Goal: Transaction & Acquisition: Purchase product/service

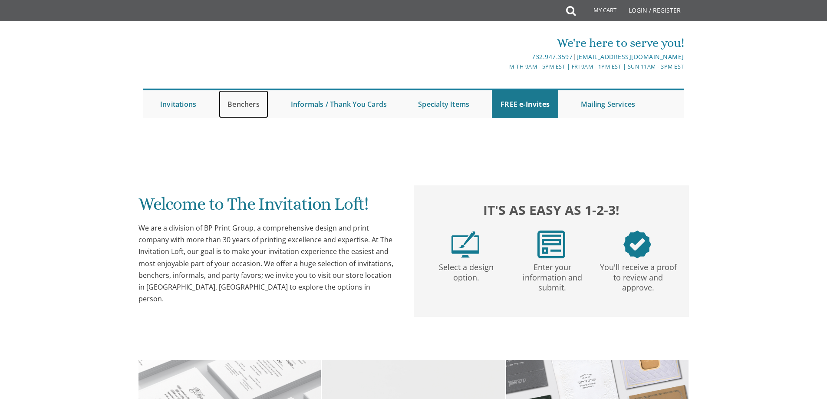
click at [241, 102] on link "Benchers" at bounding box center [243, 104] width 49 height 28
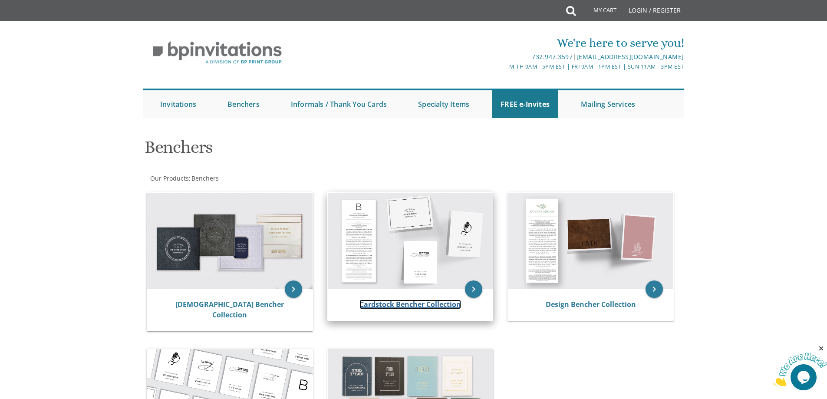
click at [391, 306] on link "Cardstock Bencher Collection" at bounding box center [410, 304] width 102 height 10
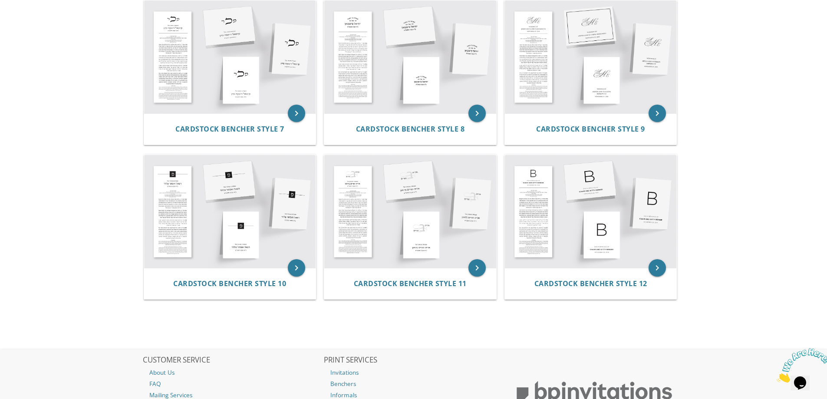
scroll to position [461, 0]
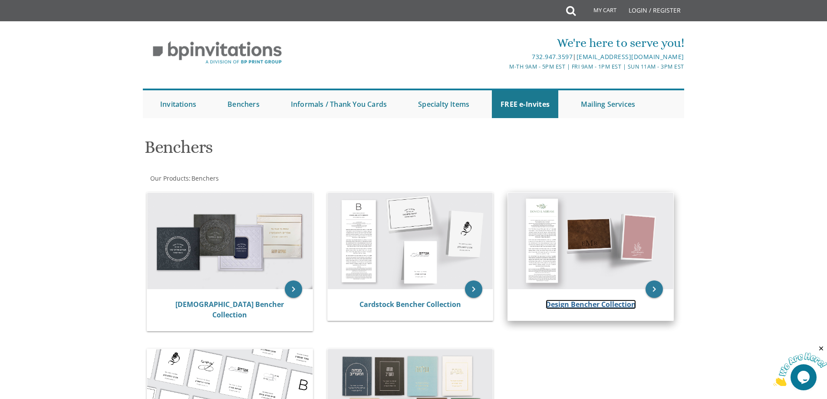
click at [576, 302] on link "Design Bencher Collection" at bounding box center [591, 304] width 90 height 10
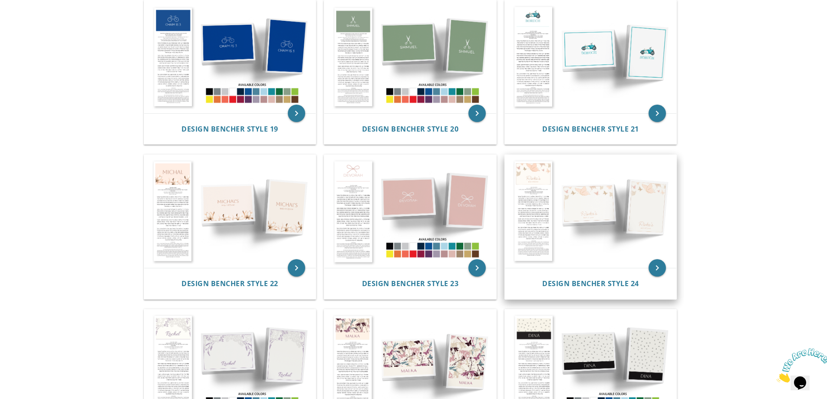
scroll to position [1128, 0]
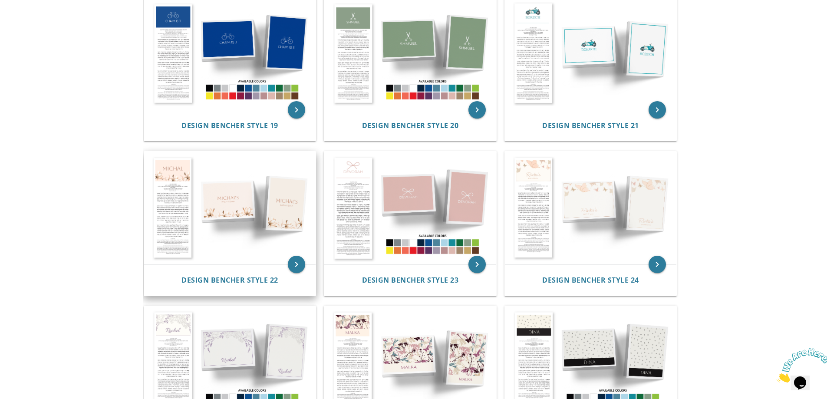
click at [231, 237] on img at bounding box center [230, 207] width 172 height 113
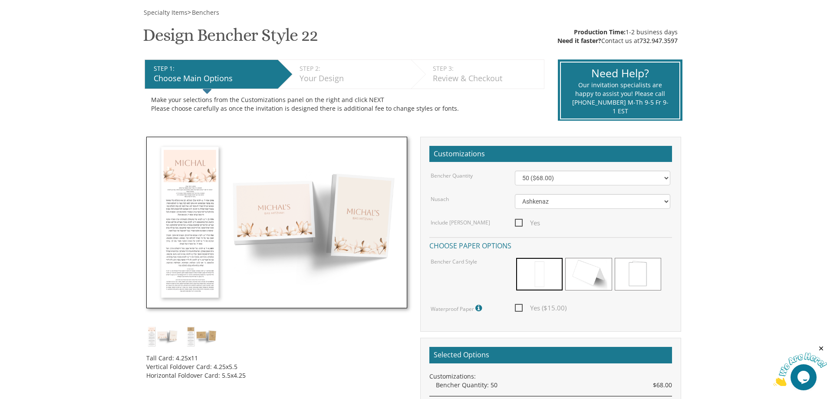
scroll to position [130, 0]
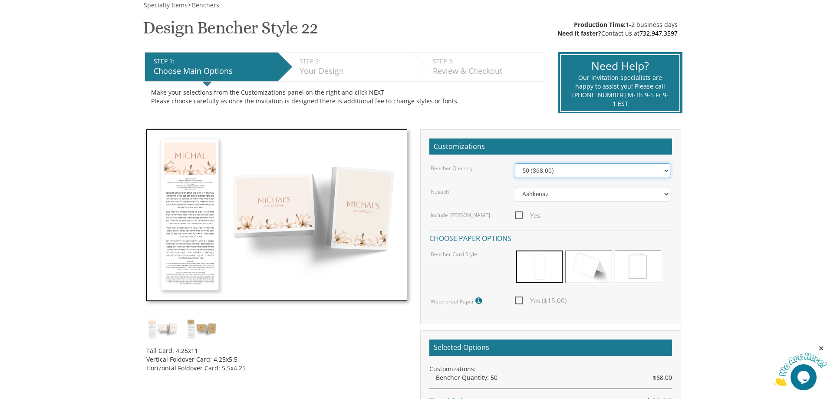
click at [554, 173] on select "50 ($68.00) 60 ($74.80) 70 ($81.60) 80 ($88.40) 90 ($95.20) 100 ($102.00) 125 (…" at bounding box center [592, 170] width 155 height 15
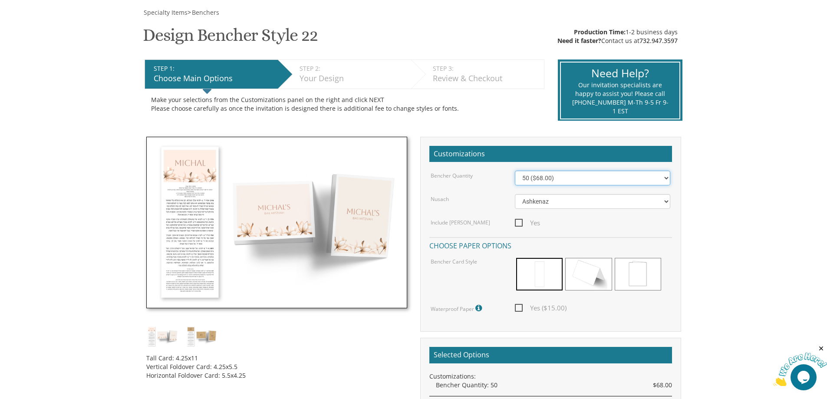
scroll to position [174, 0]
